Goal: Task Accomplishment & Management: Use online tool/utility

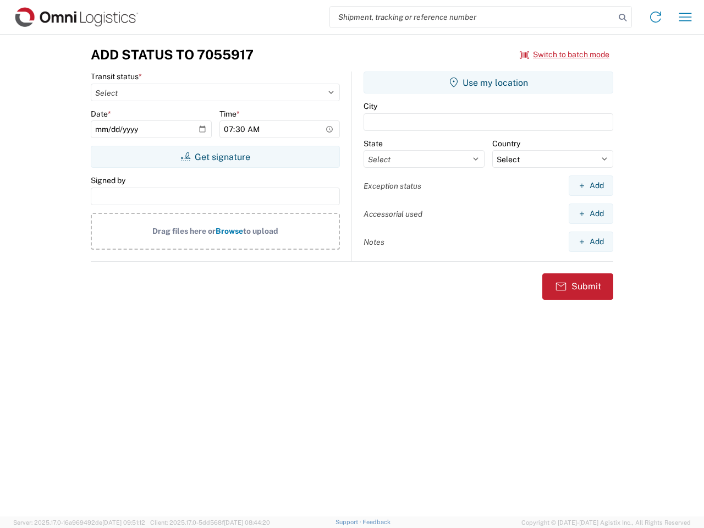
click at [472, 17] on input "search" at bounding box center [472, 17] width 285 height 21
click at [622, 18] on icon at bounding box center [622, 17] width 15 height 15
click at [655, 17] on icon at bounding box center [656, 17] width 18 height 18
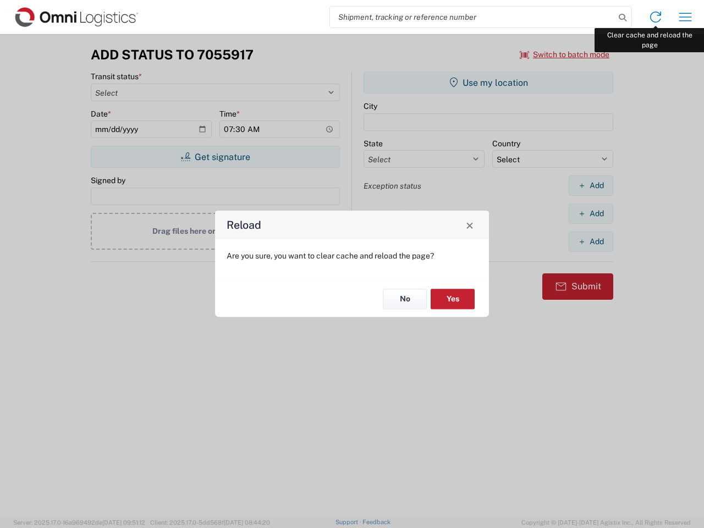
click at [685, 17] on div "Reload Are you sure, you want to clear cache and reload the page? No Yes" at bounding box center [352, 264] width 704 height 528
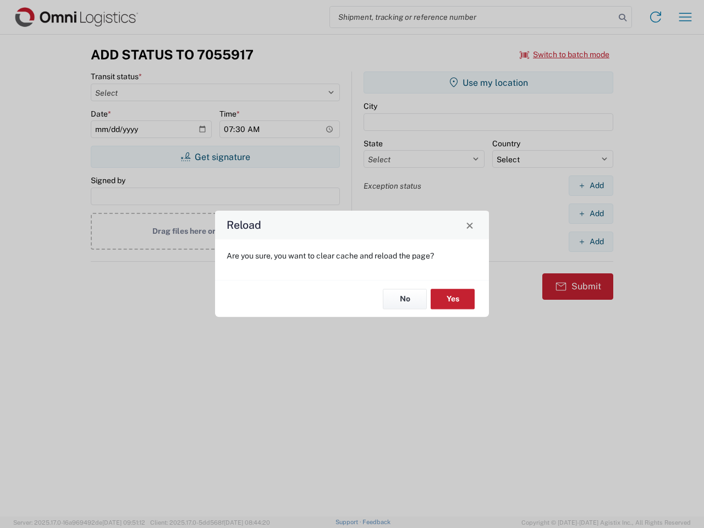
click at [565, 54] on div "Reload Are you sure, you want to clear cache and reload the page? No Yes" at bounding box center [352, 264] width 704 height 528
click at [215, 157] on div "Reload Are you sure, you want to clear cache and reload the page? No Yes" at bounding box center [352, 264] width 704 height 528
click at [488, 82] on div "Reload Are you sure, you want to clear cache and reload the page? No Yes" at bounding box center [352, 264] width 704 height 528
click at [590, 185] on div "Reload Are you sure, you want to clear cache and reload the page? No Yes" at bounding box center [352, 264] width 704 height 528
click at [590, 213] on div "Reload Are you sure, you want to clear cache and reload the page? No Yes" at bounding box center [352, 264] width 704 height 528
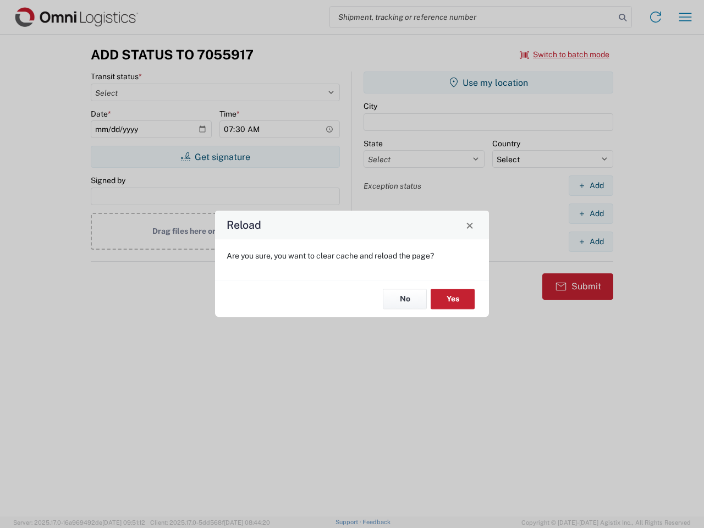
click at [590, 241] on div "Reload Are you sure, you want to clear cache and reload the page? No Yes" at bounding box center [352, 264] width 704 height 528
